Goal: Task Accomplishment & Management: Use online tool/utility

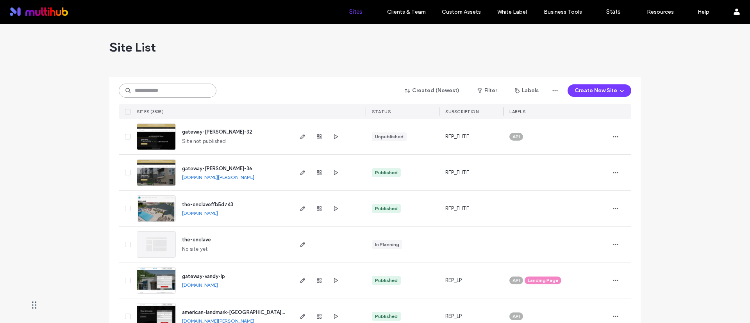
click at [187, 95] on input at bounding box center [168, 91] width 98 height 14
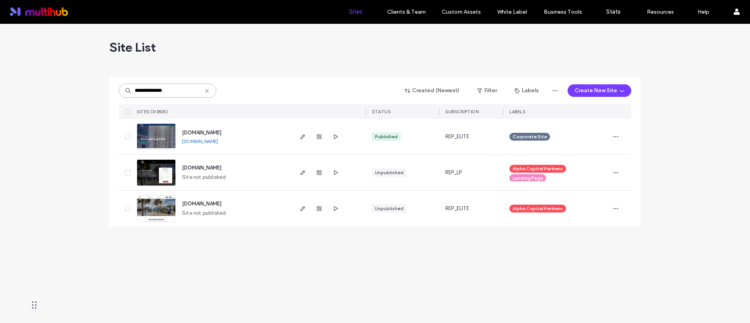
type input "**********"
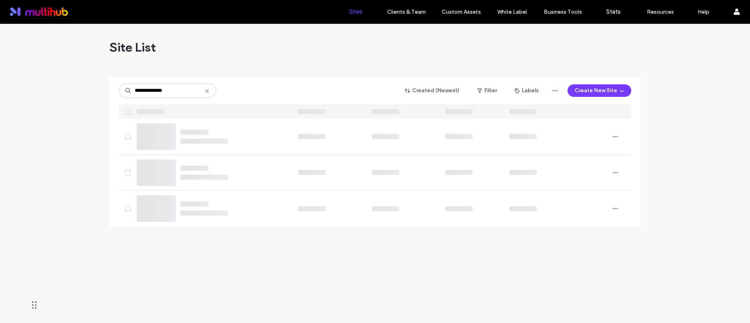
click at [308, 62] on div "Site List" at bounding box center [374, 47] width 531 height 47
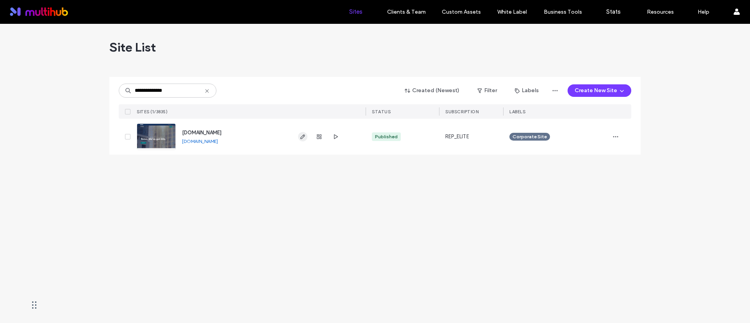
click at [300, 134] on icon "button" at bounding box center [303, 137] width 6 height 6
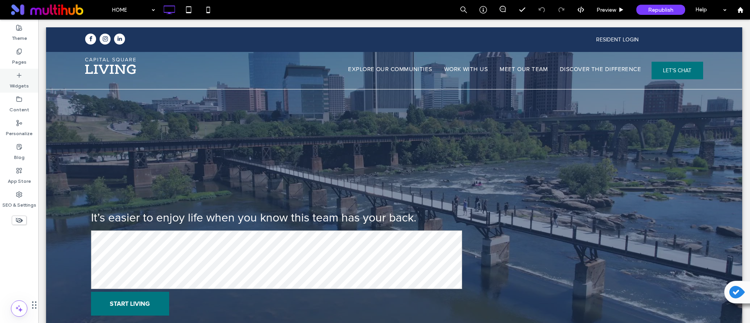
click at [30, 63] on div "Pages" at bounding box center [19, 57] width 38 height 24
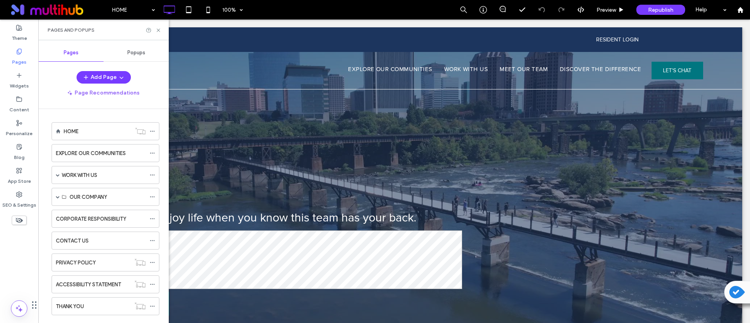
click at [134, 51] on span "Popups" at bounding box center [136, 53] width 18 height 6
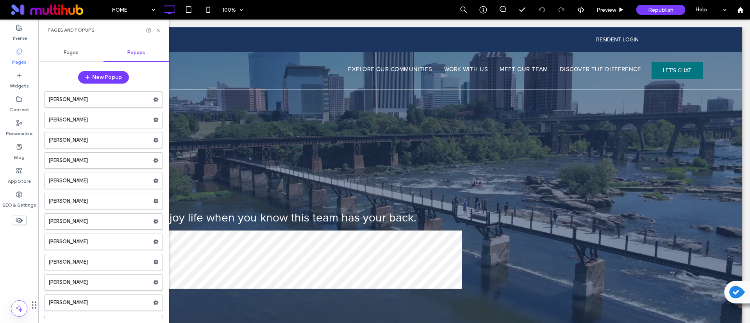
click at [66, 45] on div "Pages" at bounding box center [70, 52] width 65 height 17
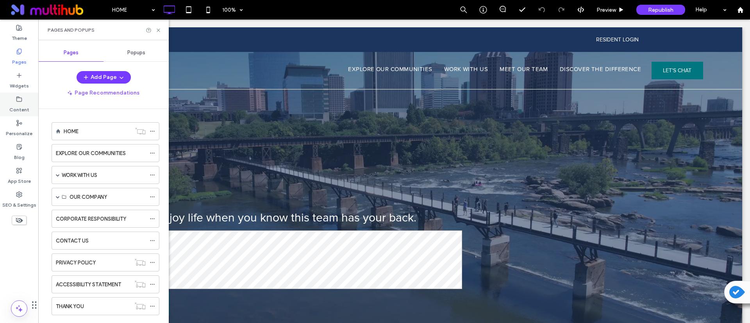
click at [15, 108] on label "Content" at bounding box center [19, 107] width 20 height 11
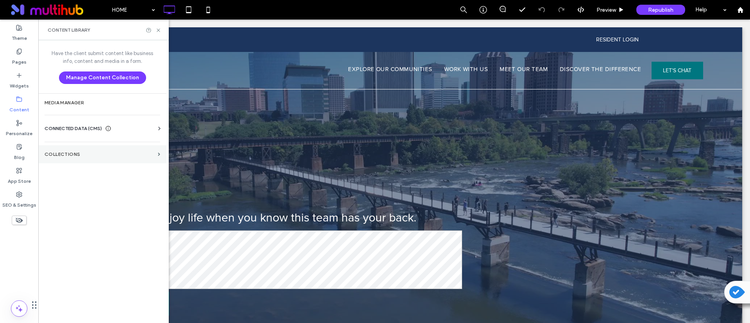
click at [83, 155] on label "Collections" at bounding box center [100, 154] width 110 height 5
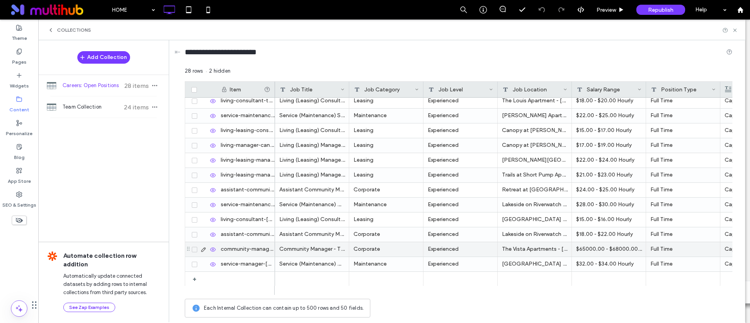
scroll to position [242, 0]
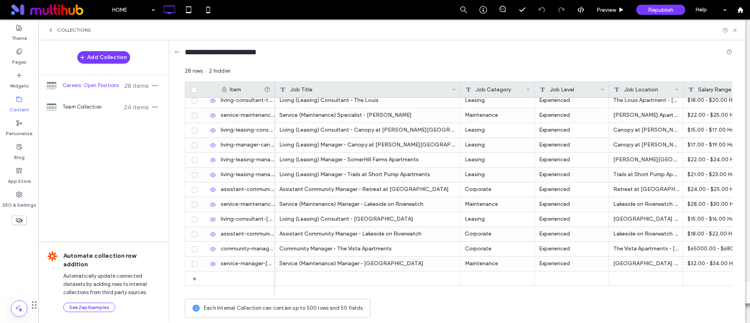
drag, startPoint x: 348, startPoint y: 86, endPoint x: 456, endPoint y: 96, distance: 108.2
click at [459, 96] on div at bounding box center [460, 90] width 3 height 16
click at [451, 66] on div "**********" at bounding box center [458, 53] width 547 height 27
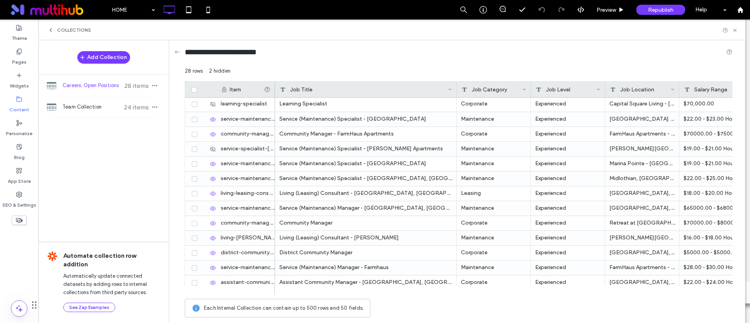
scroll to position [0, 0]
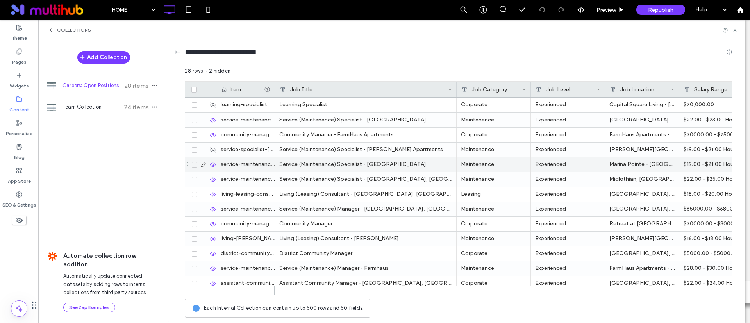
click at [203, 162] on icon at bounding box center [203, 165] width 6 height 6
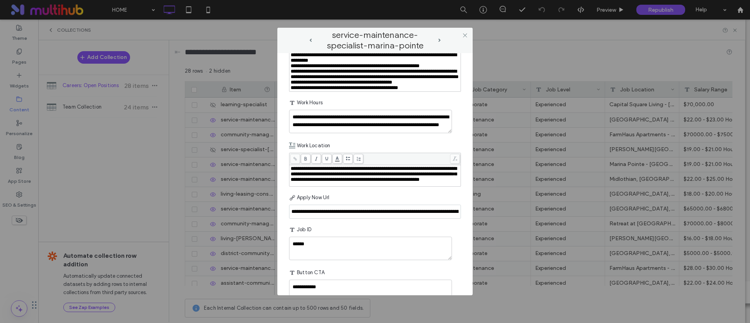
scroll to position [644, 0]
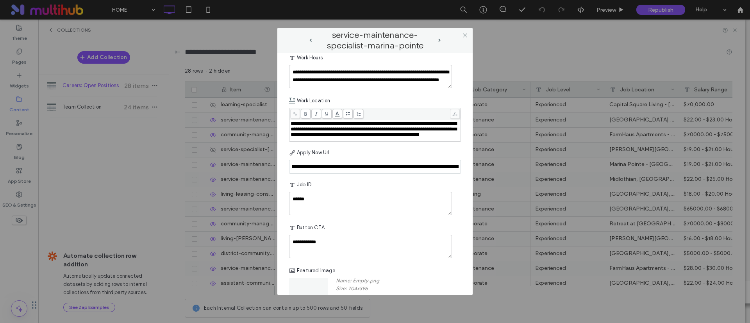
click at [369, 174] on input "**********" at bounding box center [375, 167] width 172 height 14
click at [380, 174] on input "**********" at bounding box center [375, 167] width 172 height 14
click at [343, 174] on input at bounding box center [375, 167] width 172 height 14
click at [330, 174] on input at bounding box center [375, 167] width 172 height 14
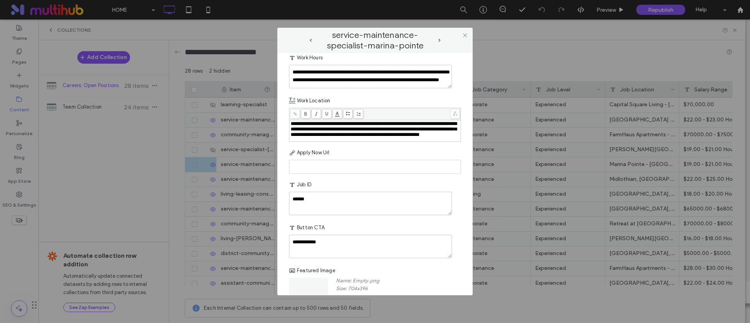
paste input "**********"
type input "**********"
click at [393, 160] on div "Apply Now Url" at bounding box center [375, 153] width 172 height 14
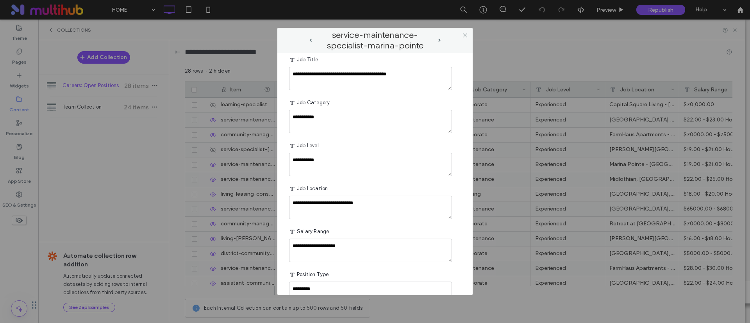
scroll to position [59, 0]
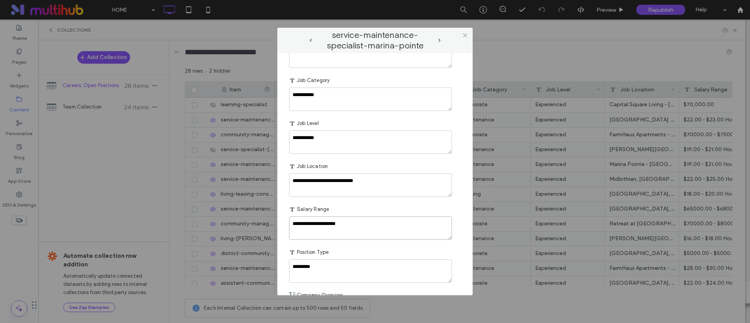
drag, startPoint x: 353, startPoint y: 226, endPoint x: 286, endPoint y: 224, distance: 67.2
click at [286, 224] on div "**********" at bounding box center [374, 174] width 195 height 242
paste textarea "plain-text-cell"
click at [294, 231] on textarea "**********" at bounding box center [370, 227] width 163 height 23
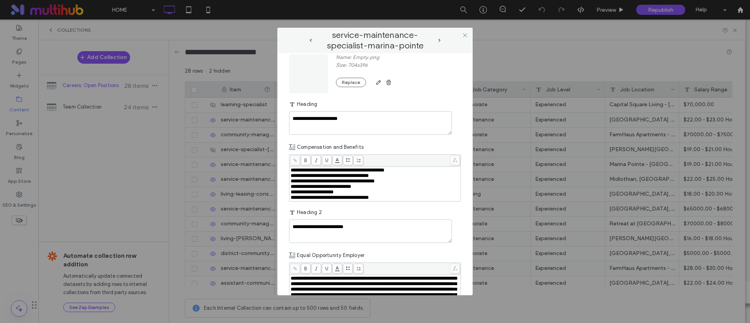
scroll to position [971, 0]
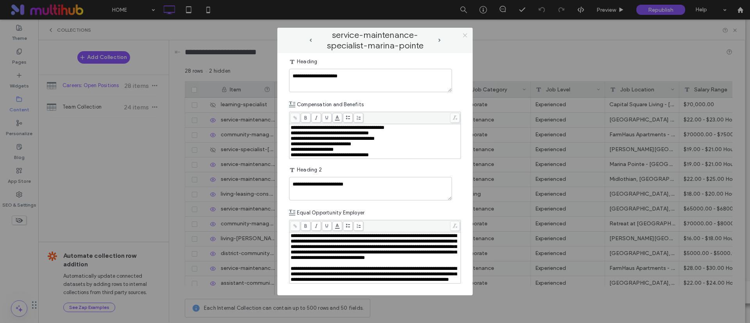
type textarea "**********"
click at [465, 36] on icon at bounding box center [465, 35] width 6 height 6
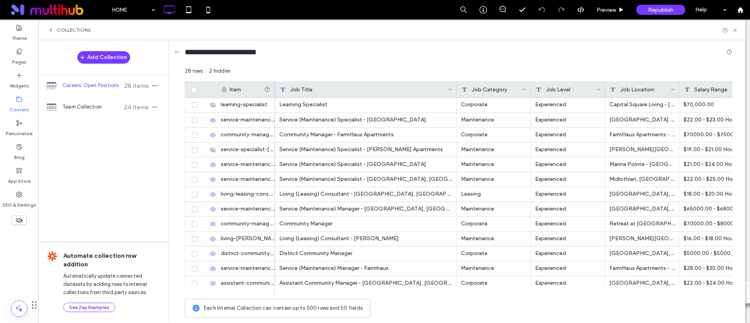
click at [413, 36] on div "Collections" at bounding box center [391, 30] width 707 height 21
click at [736, 31] on use at bounding box center [734, 30] width 3 height 3
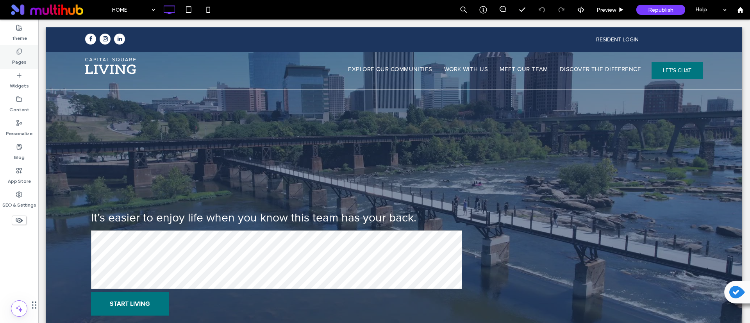
click at [23, 50] on div "Pages" at bounding box center [19, 57] width 38 height 24
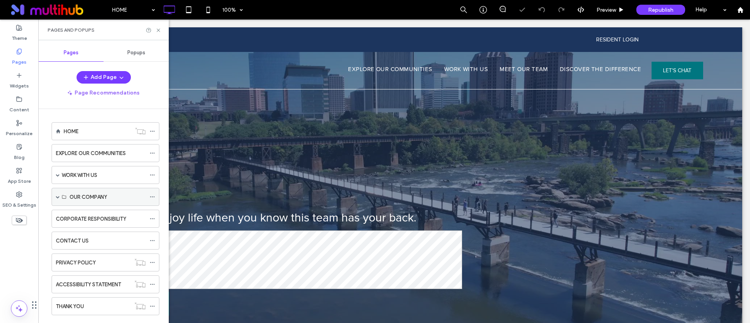
scroll to position [0, 0]
click at [105, 191] on div "OUR COMPANY" at bounding box center [108, 196] width 76 height 17
click at [103, 177] on div "WORK WITH US" at bounding box center [104, 175] width 84 height 8
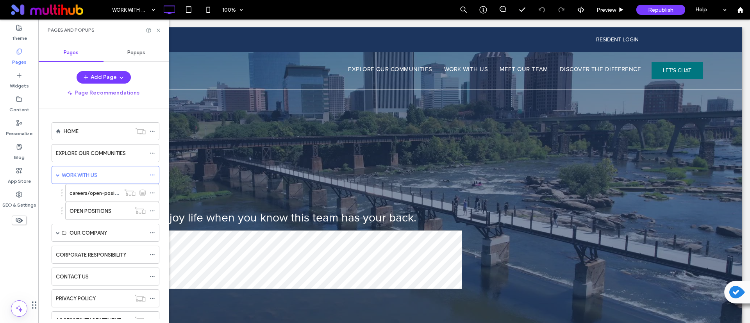
click at [103, 206] on div at bounding box center [375, 161] width 750 height 323
click at [103, 209] on div at bounding box center [375, 161] width 750 height 323
click at [103, 210] on div "WORK WITH US 100% Preview Republish Help Site Comments Team & Clients Automate …" at bounding box center [375, 161] width 750 height 323
click at [91, 213] on label "OPEN POSITIONS" at bounding box center [91, 211] width 42 height 14
click at [95, 209] on div at bounding box center [375, 161] width 750 height 323
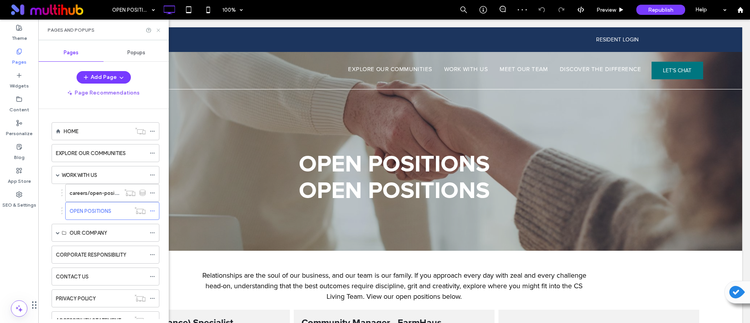
click at [159, 30] on icon at bounding box center [158, 30] width 6 height 6
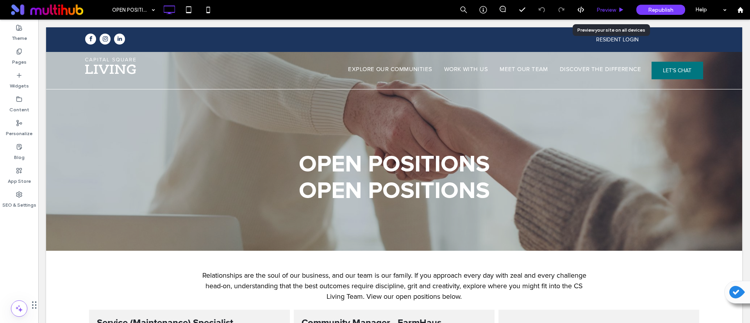
click at [610, 8] on span "Preview" at bounding box center [606, 10] width 20 height 7
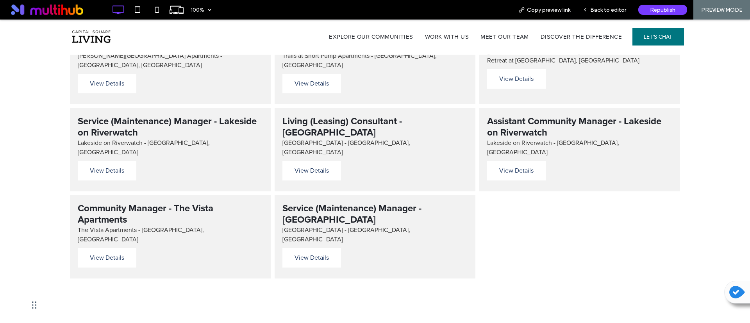
scroll to position [820, 0]
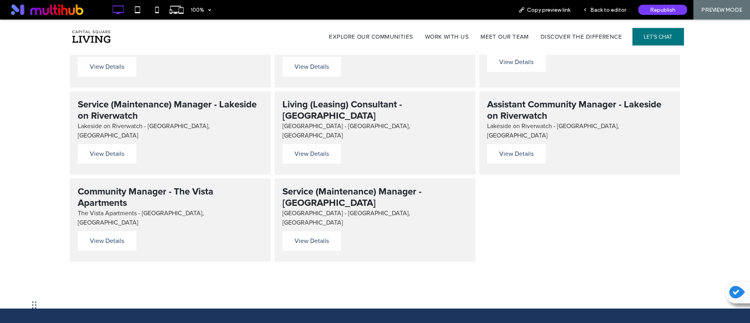
click at [566, 226] on div at bounding box center [579, 220] width 205 height 87
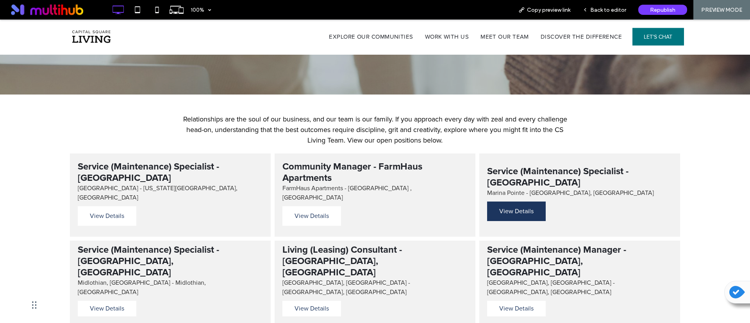
click at [536, 215] on span "View Details" at bounding box center [516, 211] width 50 height 16
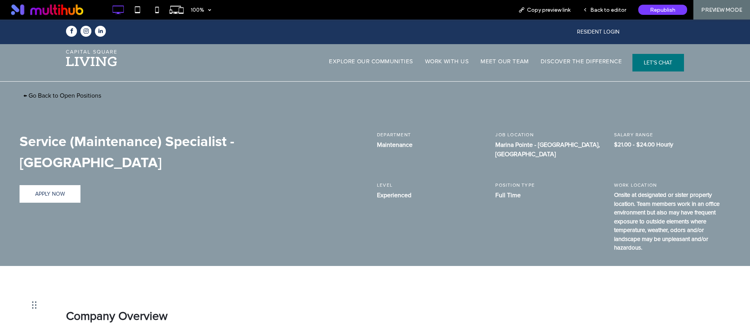
click at [661, 10] on span "Republish" at bounding box center [662, 10] width 25 height 7
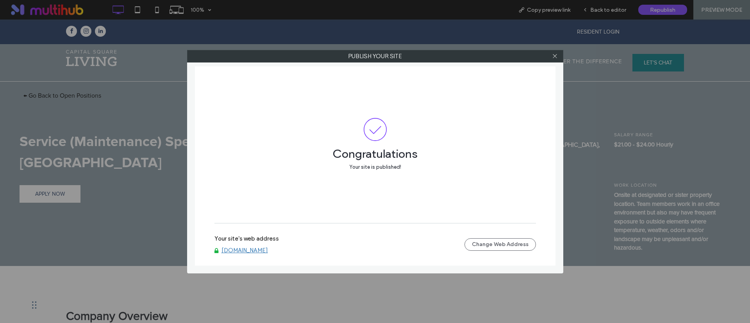
click at [276, 255] on div "Your site's web address www.capitalsquareliving.com Change Web Address" at bounding box center [374, 244] width 321 height 25
click at [268, 249] on link "[DOMAIN_NAME]" at bounding box center [244, 250] width 46 height 7
click at [551, 55] on div at bounding box center [555, 56] width 12 height 12
click at [557, 54] on icon at bounding box center [555, 56] width 6 height 6
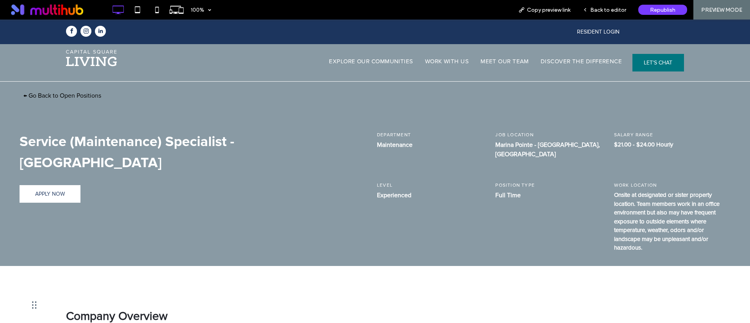
click at [603, 20] on div "RESIDENT LOGIN Click To Paste" at bounding box center [581, 32] width 206 height 25
click at [609, 11] on span "Back to editor" at bounding box center [608, 10] width 36 height 7
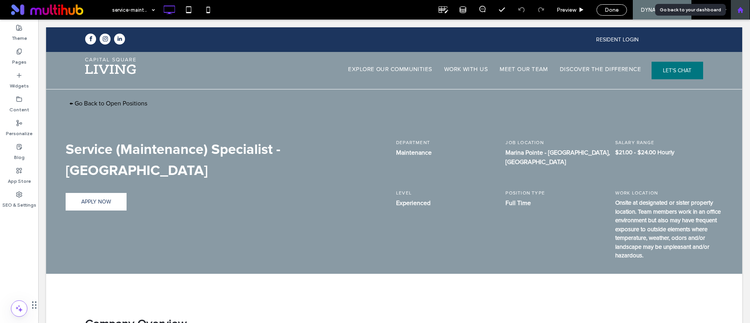
click at [740, 10] on use at bounding box center [740, 10] width 6 height 6
